Goal: Find specific page/section: Find specific page/section

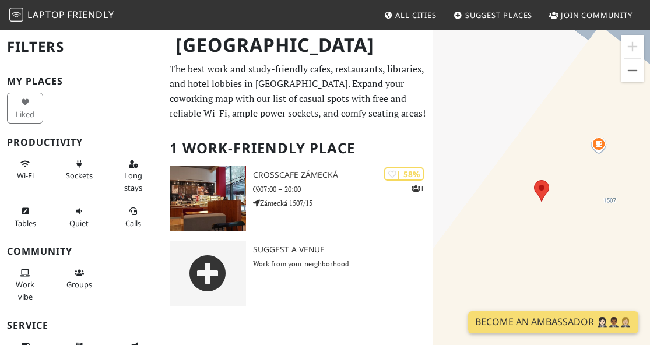
click at [576, 267] on div at bounding box center [541, 201] width 217 height 345
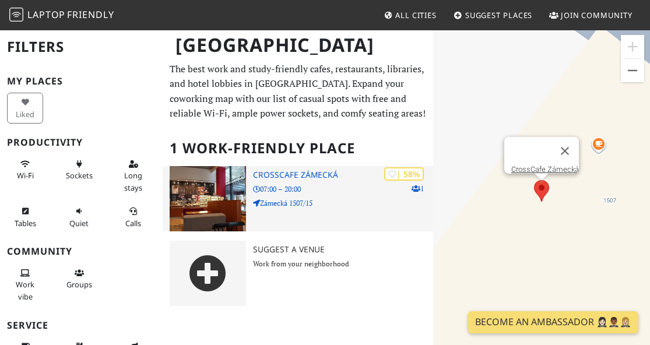
click at [301, 192] on p "07:00 – 20:00" at bounding box center [343, 189] width 181 height 11
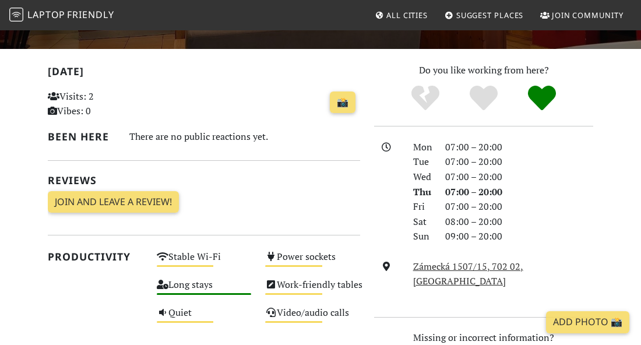
scroll to position [291, 0]
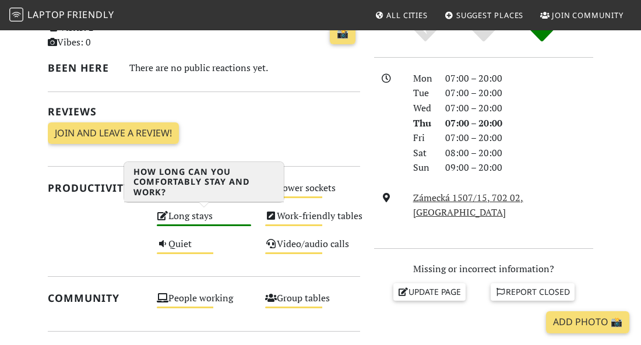
click at [188, 218] on div "Long stays High" at bounding box center [204, 221] width 109 height 28
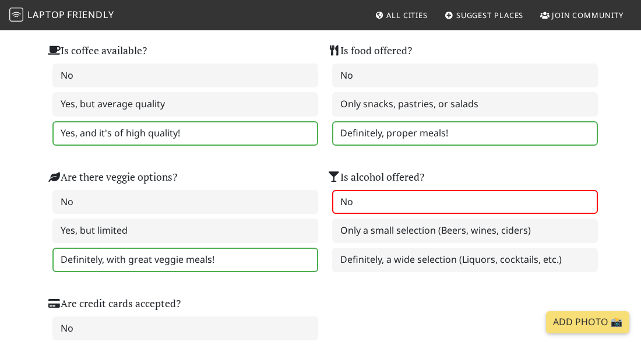
scroll to position [757, 0]
